Goal: Communication & Community: Connect with others

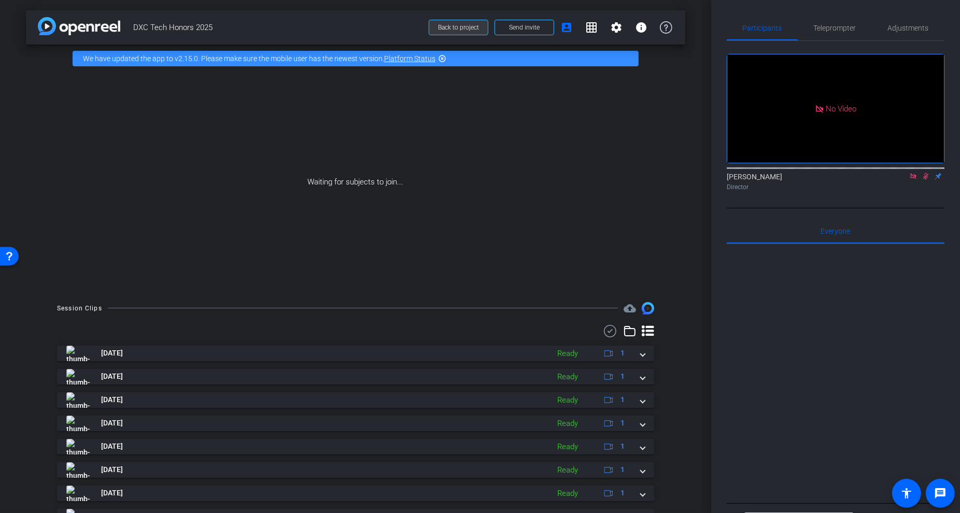
click at [450, 31] on span "Back to project" at bounding box center [458, 27] width 41 height 7
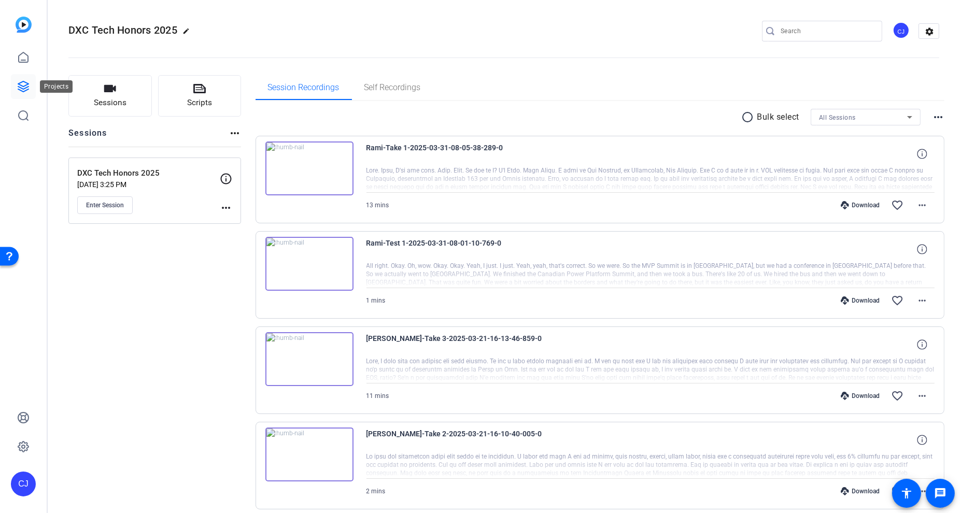
click at [26, 92] on icon at bounding box center [23, 86] width 12 height 12
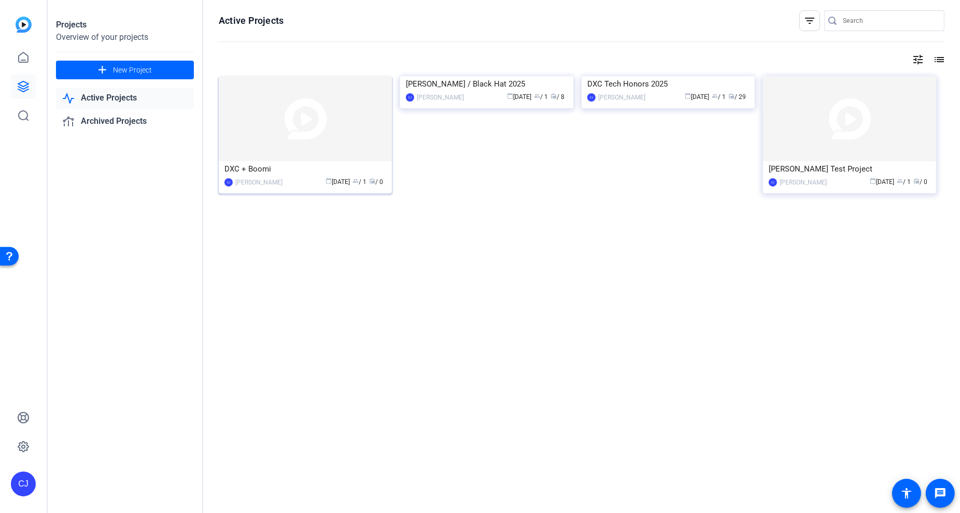
click at [272, 174] on div "DXC + Boomi" at bounding box center [306, 169] width 162 height 16
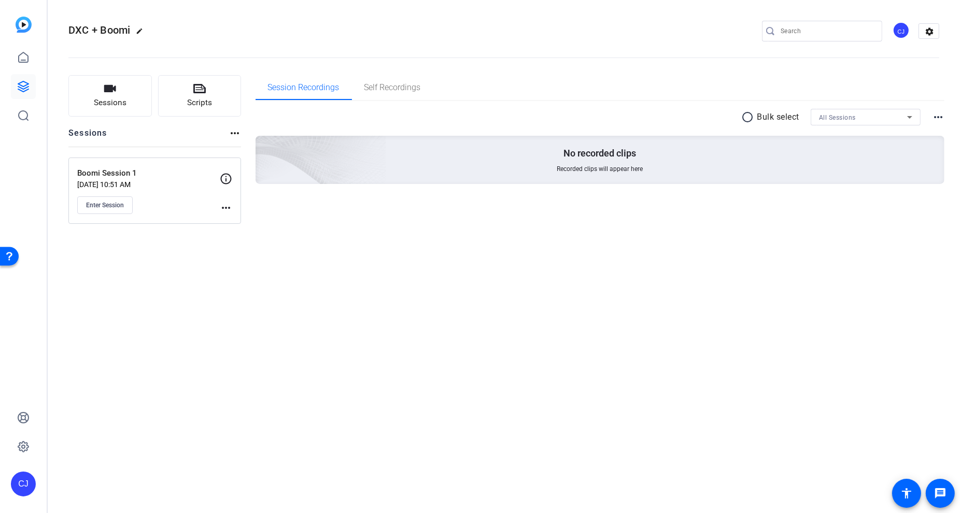
click at [227, 203] on mat-icon "more_horiz" at bounding box center [226, 208] width 12 height 12
click at [112, 199] on div at bounding box center [480, 256] width 960 height 513
click at [111, 204] on span "Enter Session" at bounding box center [105, 205] width 38 height 8
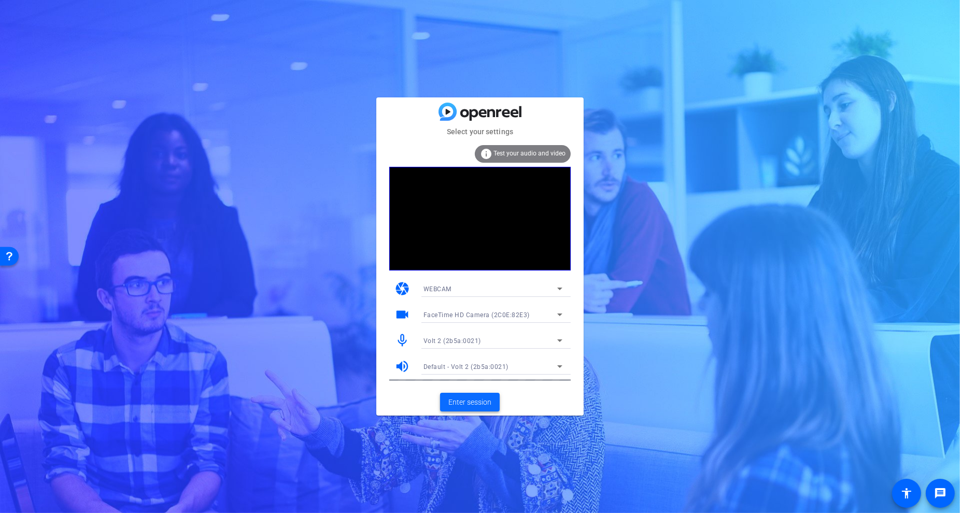
click at [474, 399] on span "Enter session" at bounding box center [470, 402] width 43 height 11
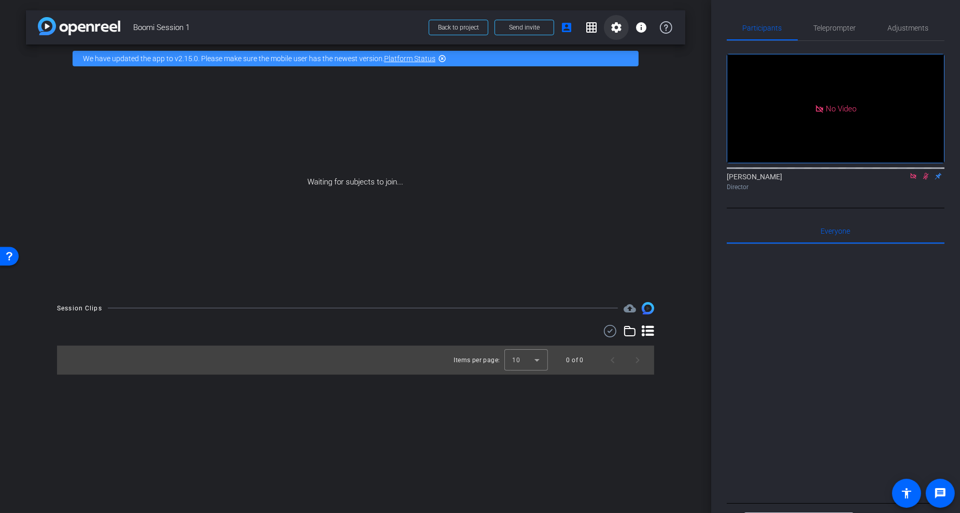
click at [617, 28] on mat-icon "settings" at bounding box center [616, 27] width 12 height 12
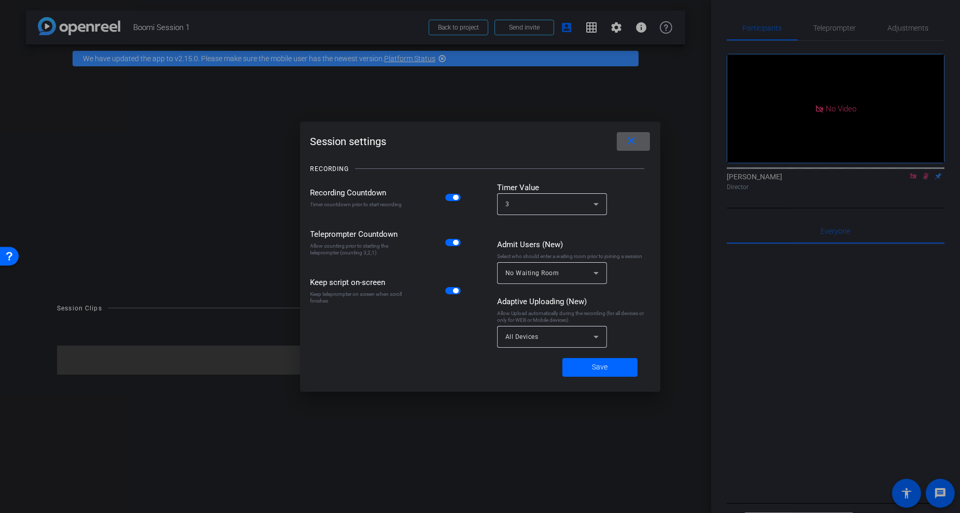
click at [636, 137] on mat-icon "close" at bounding box center [631, 141] width 13 height 13
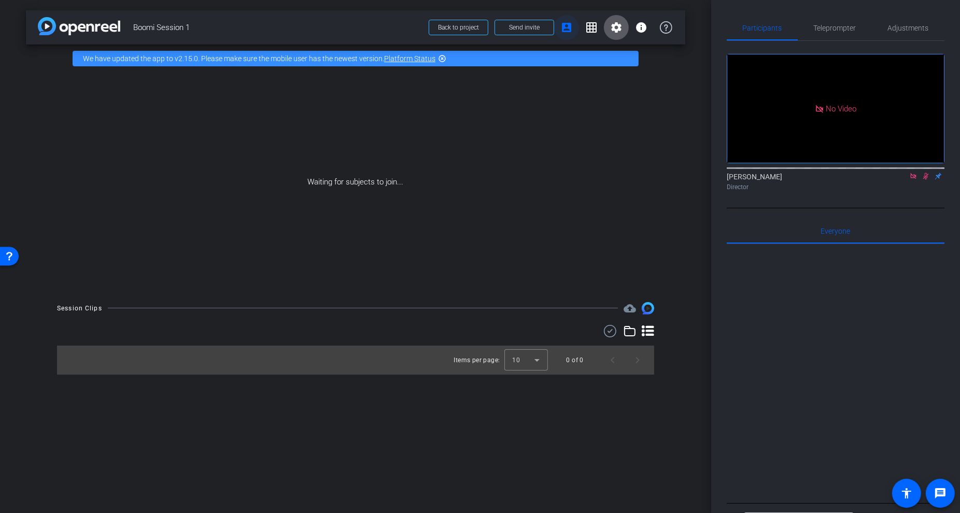
click at [559, 30] on span at bounding box center [566, 27] width 25 height 25
click at [519, 29] on span "Send invite" at bounding box center [524, 27] width 31 height 8
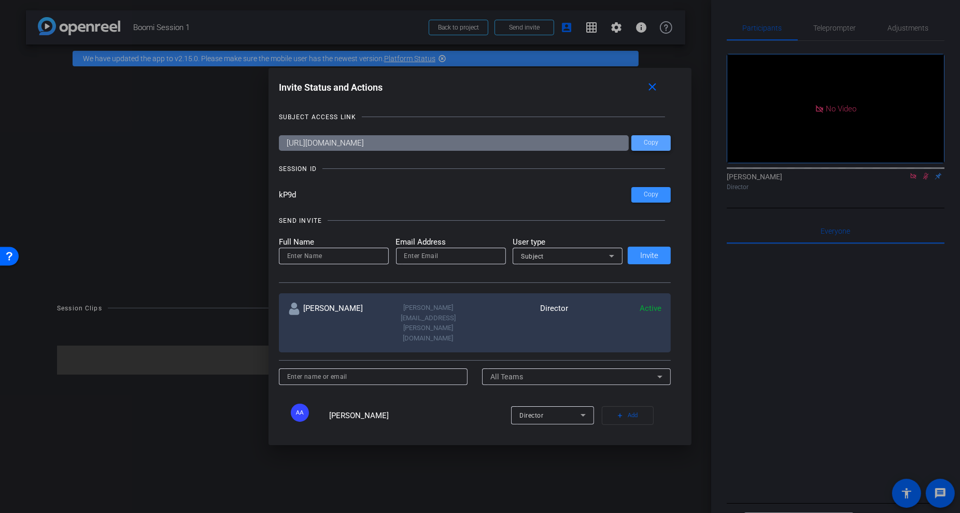
click at [659, 143] on span at bounding box center [651, 143] width 39 height 25
drag, startPoint x: 301, startPoint y: 195, endPoint x: 270, endPoint y: 195, distance: 31.6
click at [270, 195] on div "Invite Status and Actions close SUBJECT ACCESS LINK https://capture.openreel.co…" at bounding box center [481, 257] width 424 height 378
